Goal: Find specific page/section: Find specific page/section

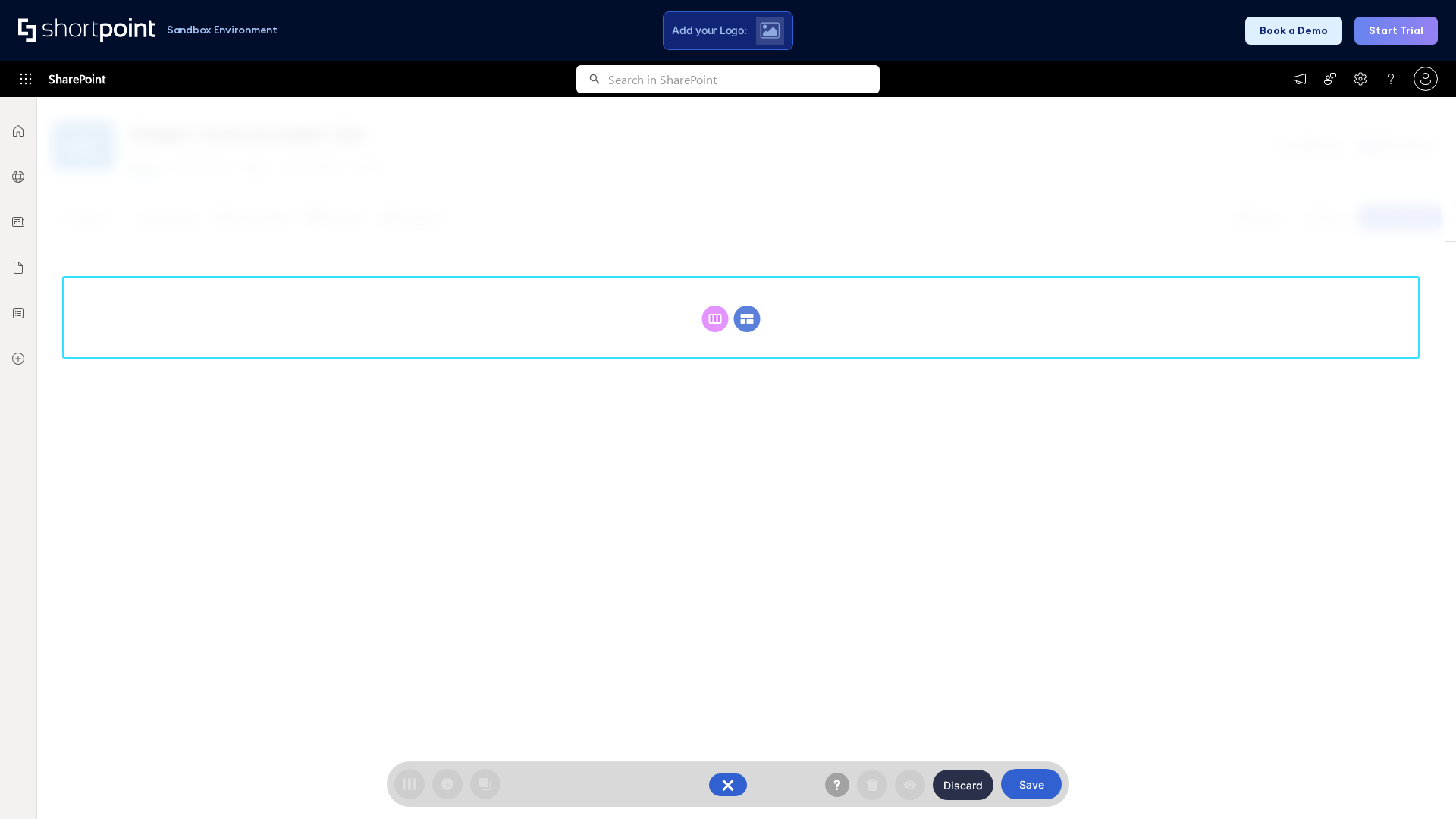
click at [747, 305] on circle at bounding box center [747, 319] width 26 height 26
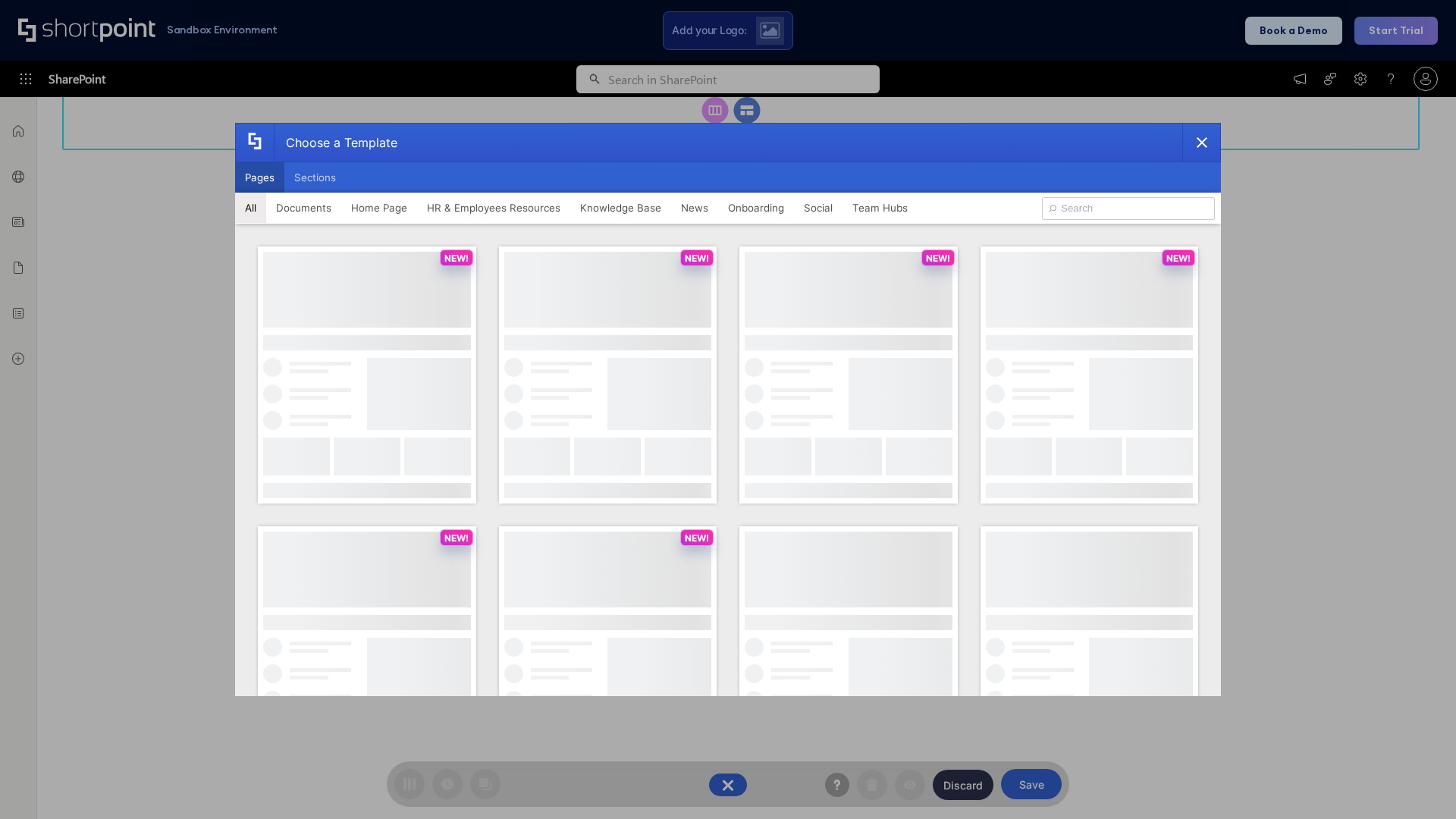
click at [259, 177] on button "Pages" at bounding box center [259, 177] width 49 height 30
type input "HR 10"
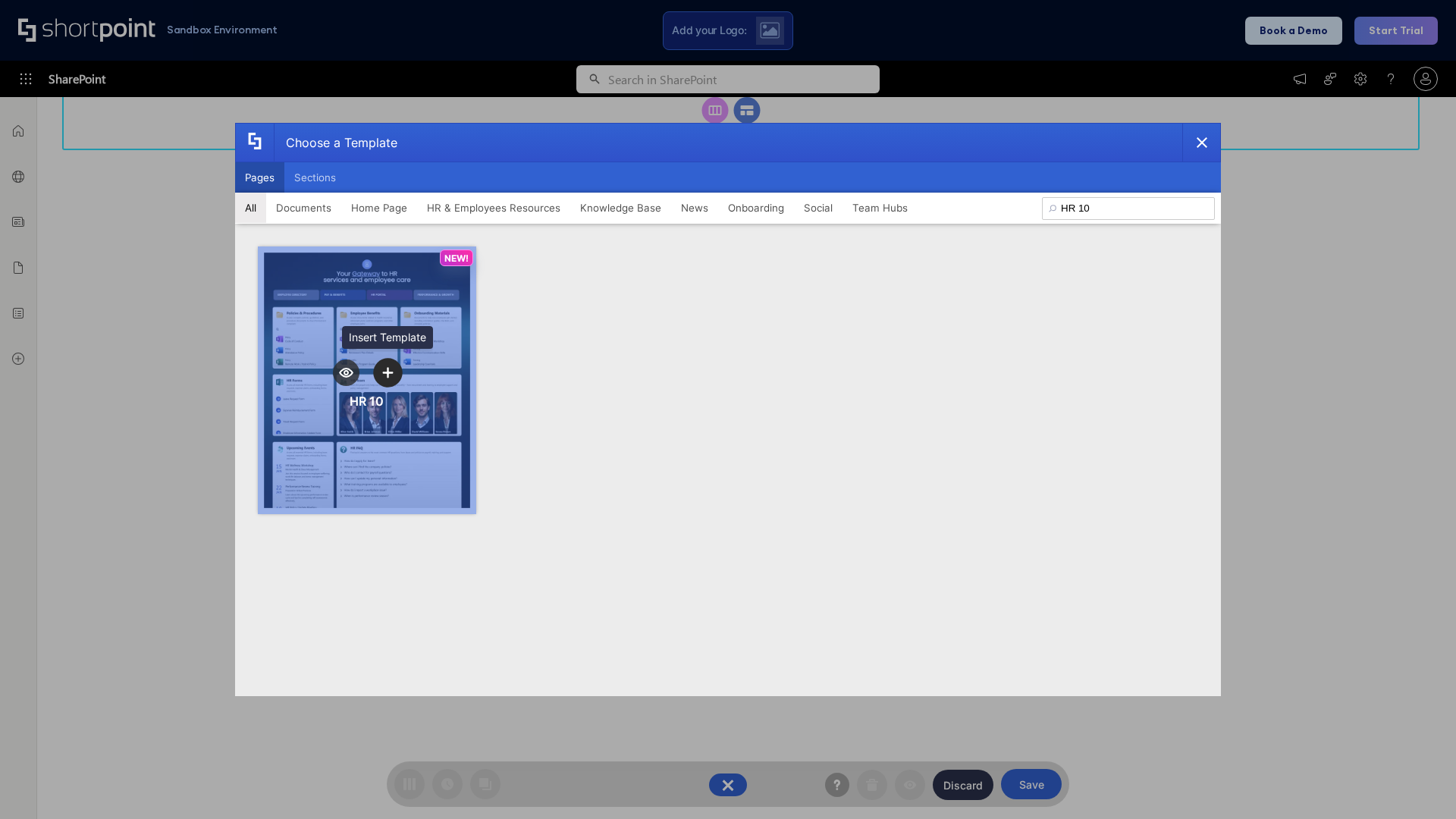
click at [387, 372] on icon "template selector" at bounding box center [387, 372] width 11 height 11
